Goal: Task Accomplishment & Management: Use online tool/utility

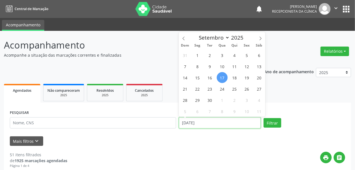
click at [190, 125] on input "[DATE]" at bounding box center [220, 122] width 82 height 11
click at [224, 87] on span "24" at bounding box center [222, 88] width 11 height 11
type input "[DATE]"
click at [224, 87] on span "24" at bounding box center [222, 88] width 11 height 11
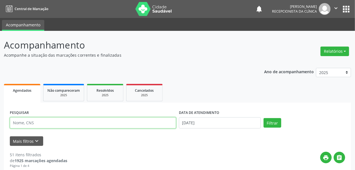
click at [27, 122] on input "text" at bounding box center [93, 122] width 166 height 11
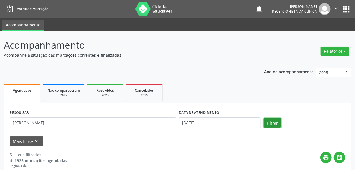
click at [273, 123] on button "Filtrar" at bounding box center [272, 123] width 18 height 10
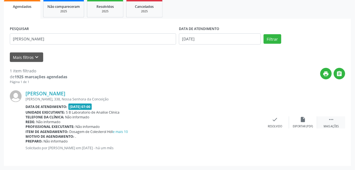
click at [334, 117] on icon "" at bounding box center [331, 119] width 6 height 6
click at [247, 122] on icon "print" at bounding box center [247, 119] width 6 height 6
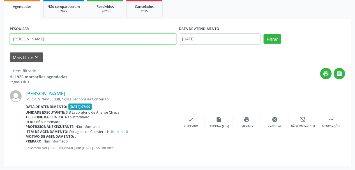
drag, startPoint x: 50, startPoint y: 38, endPoint x: 0, endPoint y: 45, distance: 50.8
click at [0, 45] on div "Acompanhamento Acompanhe a situação das marcações correntes e finalizadas Relat…" at bounding box center [177, 58] width 355 height 223
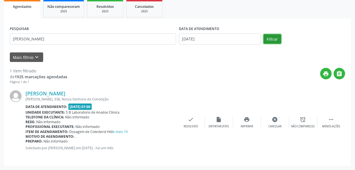
click at [274, 39] on button "Filtrar" at bounding box center [272, 39] width 18 height 10
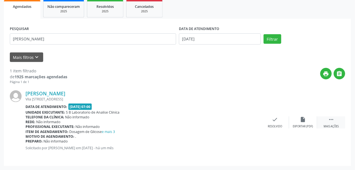
click at [324, 118] on div " Mais ações" at bounding box center [331, 122] width 28 height 12
click at [243, 121] on div "print Imprimir" at bounding box center [247, 122] width 28 height 12
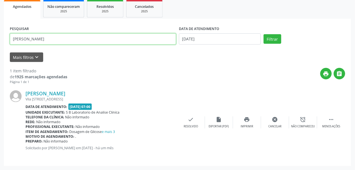
drag, startPoint x: 45, startPoint y: 36, endPoint x: 0, endPoint y: 41, distance: 45.4
click at [0, 41] on div "Acompanhamento Acompanhe a situação das marcações correntes e finalizadas Relat…" at bounding box center [177, 58] width 355 height 223
click at [263, 34] on button "Filtrar" at bounding box center [272, 39] width 18 height 10
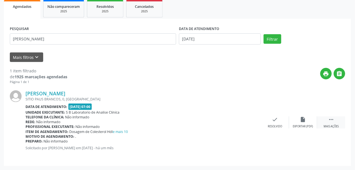
click at [331, 123] on div " Mais ações" at bounding box center [331, 122] width 28 height 12
click at [248, 122] on div "print Imprimir" at bounding box center [247, 122] width 28 height 12
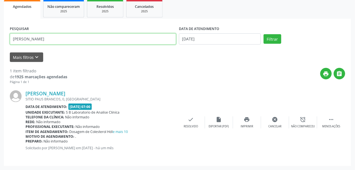
drag, startPoint x: 58, startPoint y: 37, endPoint x: 0, endPoint y: 38, distance: 58.3
click at [0, 38] on div "Acompanhamento Acompanhe a situação das marcações correntes e finalizadas Relat…" at bounding box center [177, 58] width 355 height 223
click at [17, 39] on input "JAAINA ROS" at bounding box center [93, 38] width 166 height 11
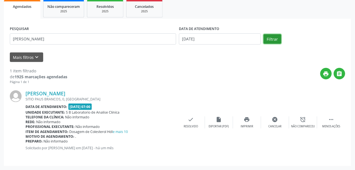
click at [271, 38] on button "Filtrar" at bounding box center [272, 39] width 18 height 10
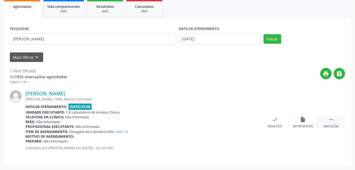
click at [329, 120] on icon "" at bounding box center [331, 119] width 6 height 6
click at [249, 122] on div "print Imprimir" at bounding box center [247, 122] width 28 height 12
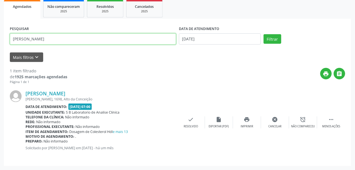
drag, startPoint x: 46, startPoint y: 37, endPoint x: 0, endPoint y: 45, distance: 46.4
click at [0, 45] on div "Acompanhamento Acompanhe a situação das marcações correntes e finalizadas Relat…" at bounding box center [177, 58] width 355 height 223
click at [263, 34] on button "Filtrar" at bounding box center [272, 39] width 18 height 10
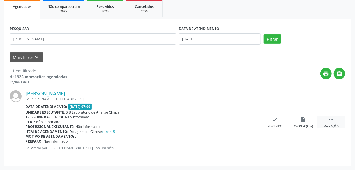
click at [333, 121] on icon "" at bounding box center [331, 119] width 6 height 6
click at [246, 121] on icon "print" at bounding box center [247, 119] width 6 height 6
click at [249, 119] on icon "print" at bounding box center [247, 119] width 6 height 6
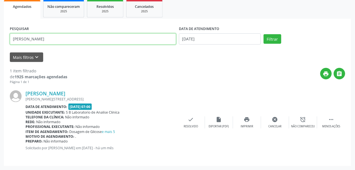
drag, startPoint x: 65, startPoint y: 43, endPoint x: 16, endPoint y: 146, distance: 114.3
click at [7, 136] on div "PESQUISAR [PERSON_NAME] DATA DE ATENDIMENTO [DATE] Filtrar UNIDADE DE REFERÊNCI…" at bounding box center [177, 92] width 347 height 147
click at [263, 34] on button "Filtrar" at bounding box center [272, 39] width 18 height 10
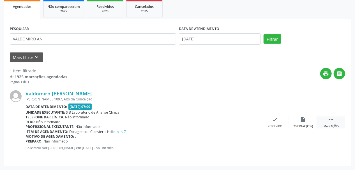
click at [325, 119] on div " Mais ações" at bounding box center [331, 122] width 28 height 12
click at [245, 121] on icon "print" at bounding box center [247, 119] width 6 height 6
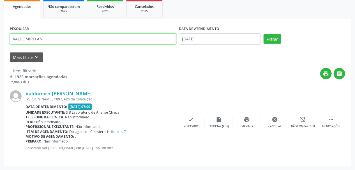
drag, startPoint x: 59, startPoint y: 36, endPoint x: 0, endPoint y: 44, distance: 59.7
click at [0, 44] on div "Acompanhamento Acompanhe a situação das marcações correntes e finalizadas Relat…" at bounding box center [177, 58] width 355 height 223
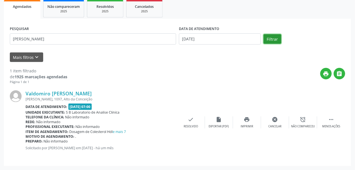
click at [269, 40] on button "Filtrar" at bounding box center [272, 39] width 18 height 10
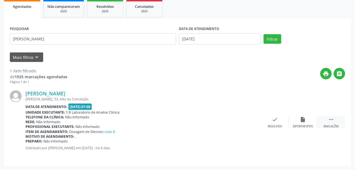
click at [333, 125] on div "Mais ações" at bounding box center [330, 126] width 15 height 4
click at [246, 118] on icon "print" at bounding box center [247, 119] width 6 height 6
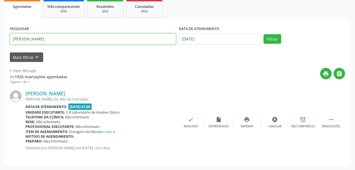
drag, startPoint x: 59, startPoint y: 37, endPoint x: 0, endPoint y: 40, distance: 59.2
click at [0, 40] on div "Acompanhamento Acompanhe a situação das marcações correntes e finalizadas Relat…" at bounding box center [177, 58] width 355 height 223
click at [263, 34] on button "Filtrar" at bounding box center [272, 39] width 18 height 10
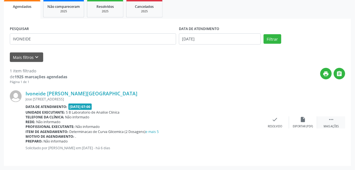
click at [338, 119] on div " Mais ações" at bounding box center [331, 122] width 28 height 12
click at [248, 123] on div "print Imprimir" at bounding box center [247, 122] width 28 height 12
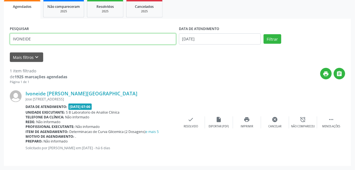
drag, startPoint x: 45, startPoint y: 41, endPoint x: 0, endPoint y: 50, distance: 45.3
click at [0, 49] on div "Acompanhamento Acompanhe a situação das marcações correntes e finalizadas Relat…" at bounding box center [177, 58] width 355 height 223
click at [263, 34] on button "Filtrar" at bounding box center [272, 39] width 18 height 10
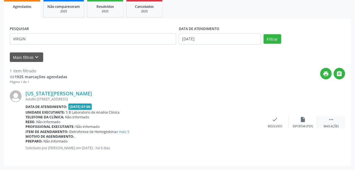
click at [334, 120] on icon "" at bounding box center [331, 119] width 6 height 6
click at [247, 122] on div "print Imprimir" at bounding box center [247, 122] width 28 height 12
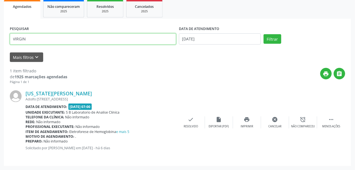
drag, startPoint x: 32, startPoint y: 38, endPoint x: 0, endPoint y: 40, distance: 32.3
click at [0, 40] on div "Acompanhamento Acompanhe a situação das marcações correntes e finalizadas Relat…" at bounding box center [177, 58] width 355 height 223
click at [263, 34] on button "Filtrar" at bounding box center [272, 39] width 18 height 10
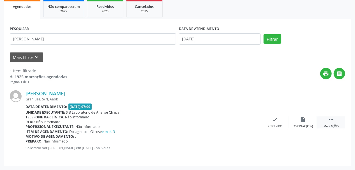
click at [333, 125] on div "Mais ações" at bounding box center [330, 126] width 15 height 4
click at [243, 120] on div "print Imprimir" at bounding box center [247, 122] width 28 height 12
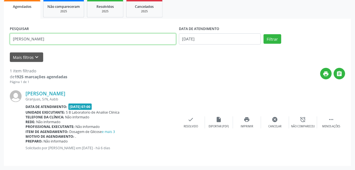
drag, startPoint x: 34, startPoint y: 40, endPoint x: 0, endPoint y: 43, distance: 33.7
click at [0, 43] on div "Acompanhamento Acompanhe a situação das marcações correntes e finalizadas Relat…" at bounding box center [177, 58] width 355 height 223
click at [263, 34] on button "Filtrar" at bounding box center [272, 39] width 18 height 10
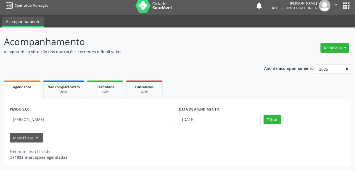
scroll to position [3, 0]
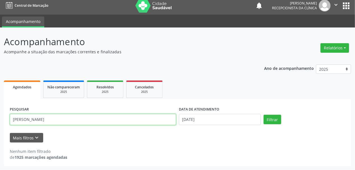
click at [26, 119] on input "[PERSON_NAME]" at bounding box center [93, 119] width 166 height 11
type input "[PERSON_NAME]"
click at [263, 115] on button "Filtrar" at bounding box center [272, 120] width 18 height 10
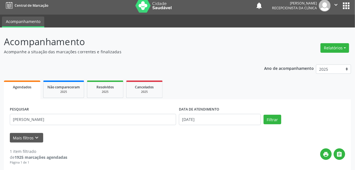
scroll to position [84, 0]
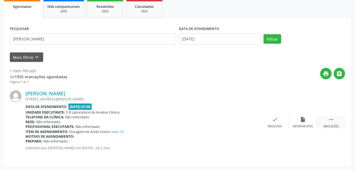
click at [329, 120] on icon "" at bounding box center [331, 119] width 6 height 6
click at [248, 120] on icon "print" at bounding box center [247, 119] width 6 height 6
